Goal: Navigation & Orientation: Find specific page/section

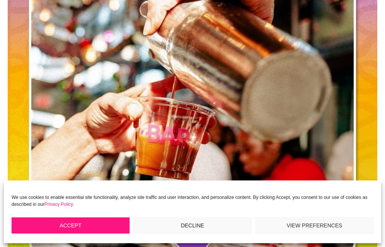
scroll to position [307, 0]
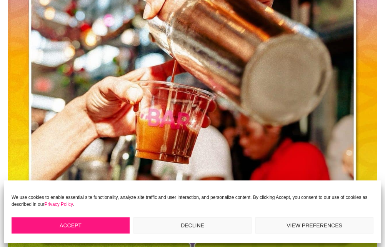
click at [66, 226] on button "Accept" at bounding box center [71, 225] width 118 height 16
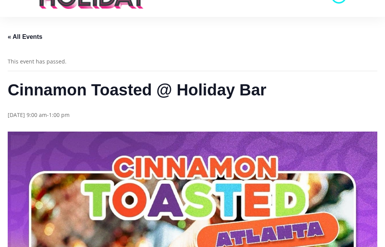
scroll to position [0, 0]
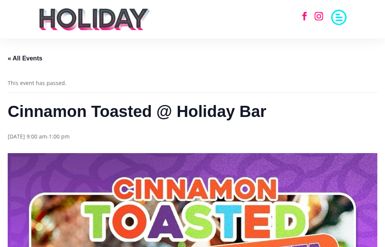
click at [17, 61] on link "« All Events" at bounding box center [25, 58] width 35 height 7
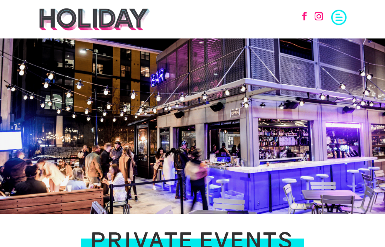
click at [338, 16] on span at bounding box center [338, 16] width 15 height 15
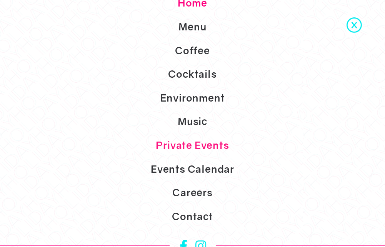
click at [194, 6] on link "Home" at bounding box center [192, 3] width 385 height 24
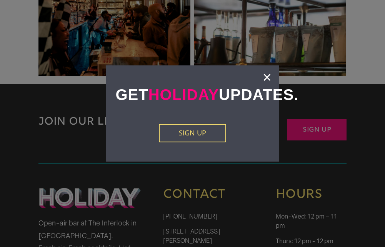
scroll to position [1307, 0]
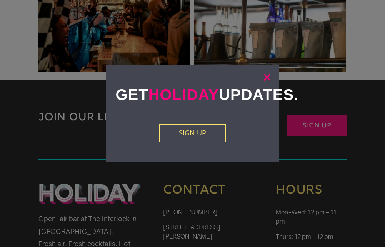
click at [271, 80] on link "×" at bounding box center [267, 77] width 9 height 8
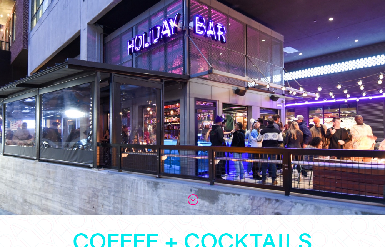
scroll to position [0, 0]
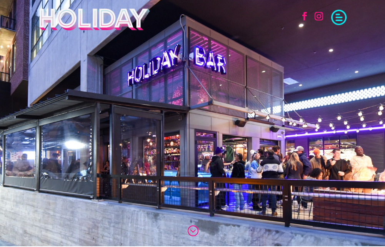
click at [335, 15] on span at bounding box center [338, 16] width 15 height 15
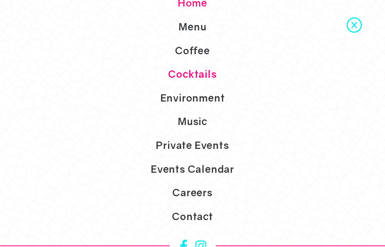
click at [216, 70] on link "Cocktails" at bounding box center [192, 74] width 385 height 24
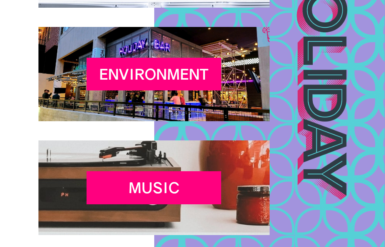
scroll to position [884, 0]
